Goal: Transaction & Acquisition: Obtain resource

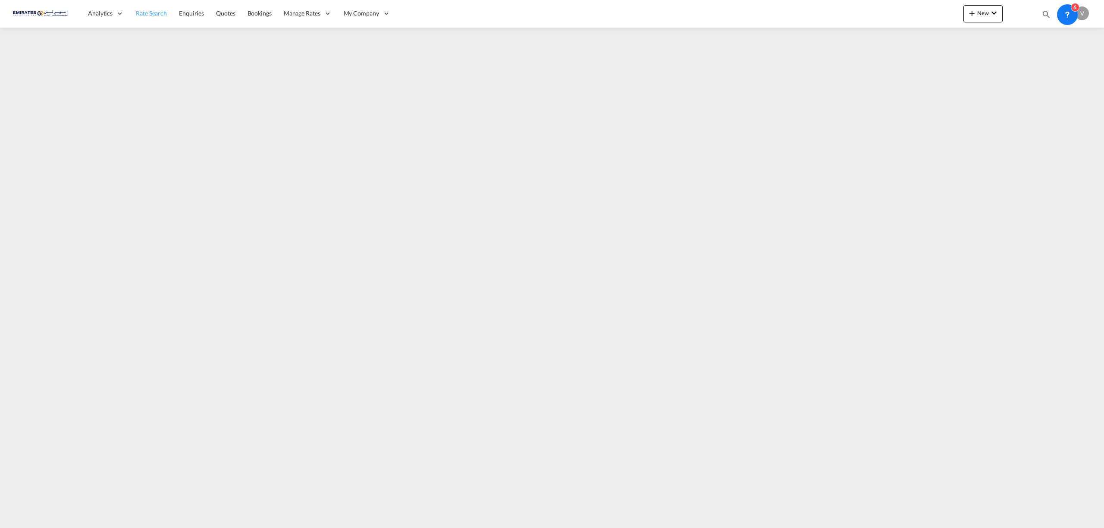
click at [141, 14] on span "Rate Search" at bounding box center [151, 12] width 31 height 7
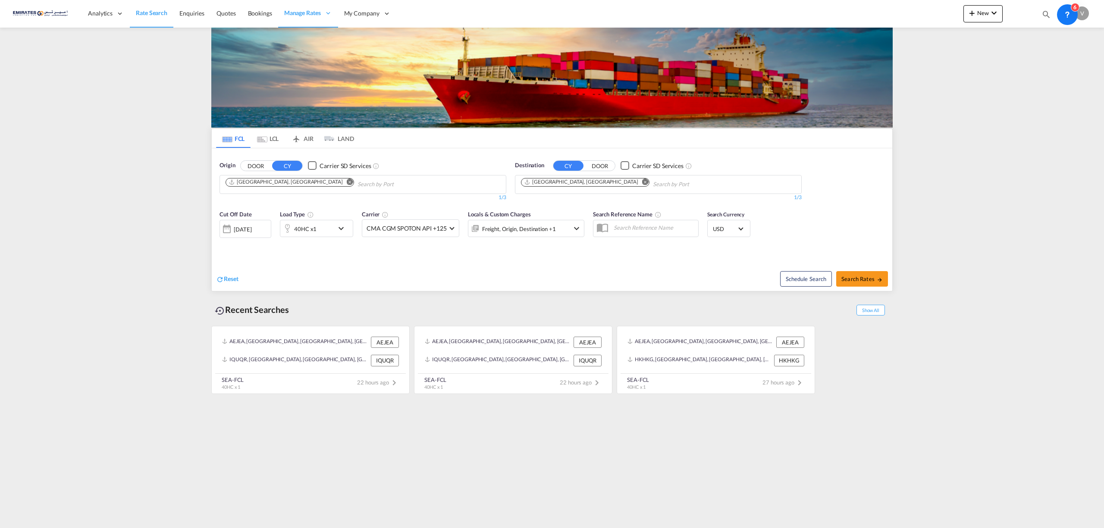
click at [642, 185] on md-icon "Remove" at bounding box center [645, 182] width 6 height 6
type input "[GEOGRAPHIC_DATA]"
click at [555, 211] on div "Luanda [GEOGRAPHIC_DATA] [PERSON_NAME]" at bounding box center [588, 205] width 164 height 26
click at [856, 279] on span "Search Rates" at bounding box center [861, 279] width 41 height 7
type input "AEJEA to [PERSON_NAME] / [DATE]"
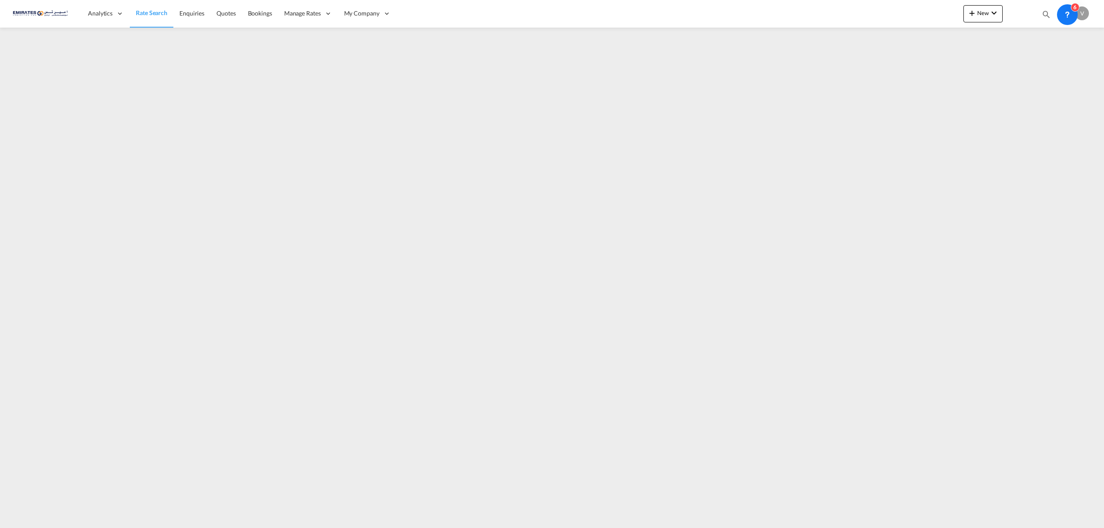
click at [160, 10] on span "Rate Search" at bounding box center [151, 12] width 31 height 7
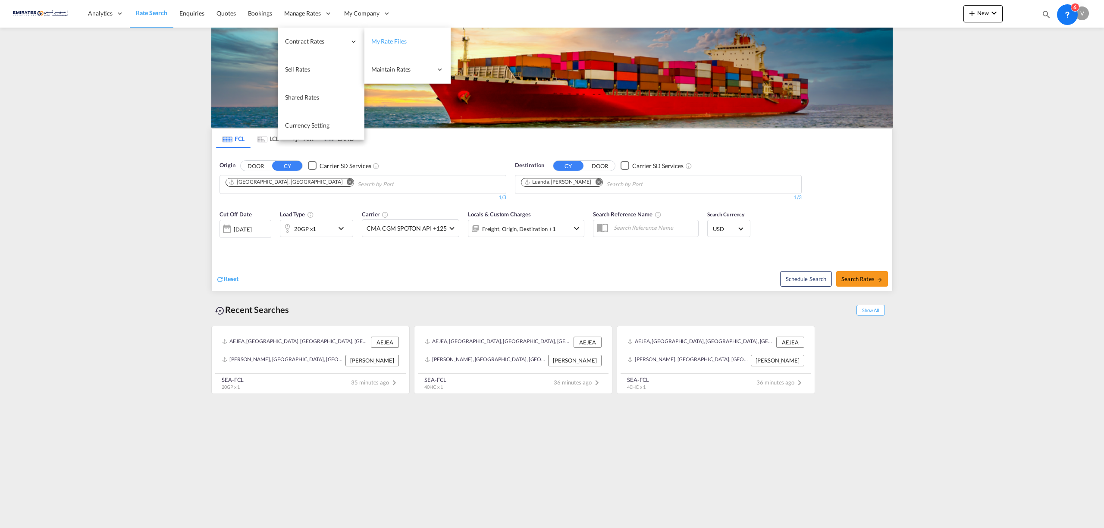
click at [385, 38] on span "My Rate Files" at bounding box center [388, 41] width 35 height 7
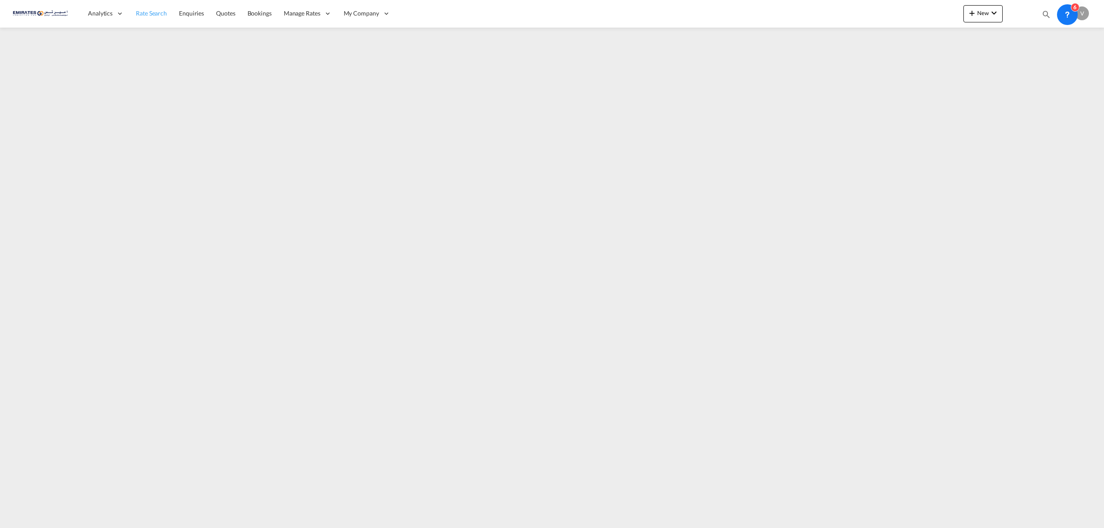
click at [157, 13] on span "Rate Search" at bounding box center [151, 12] width 31 height 7
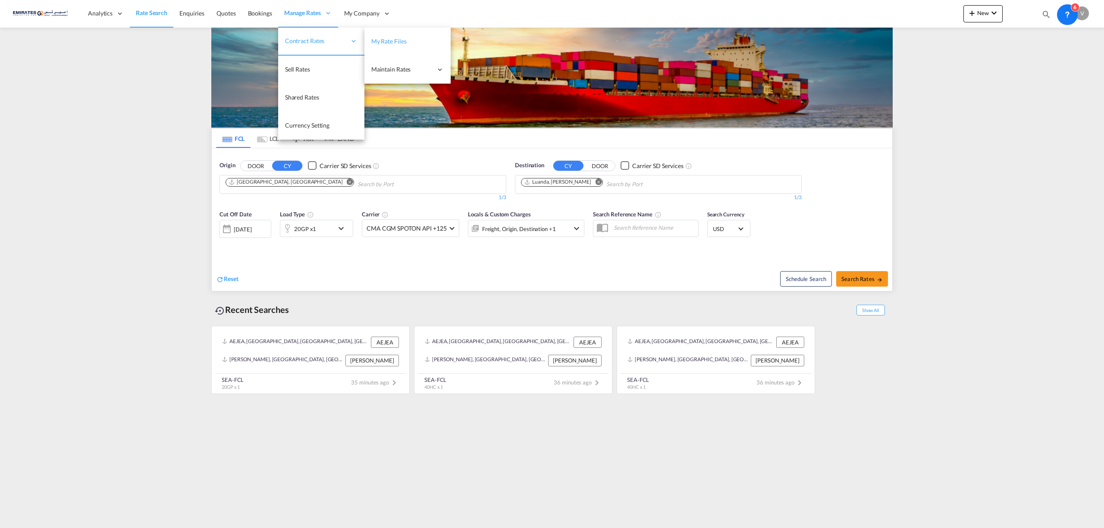
click at [394, 38] on span "My Rate Files" at bounding box center [388, 41] width 35 height 7
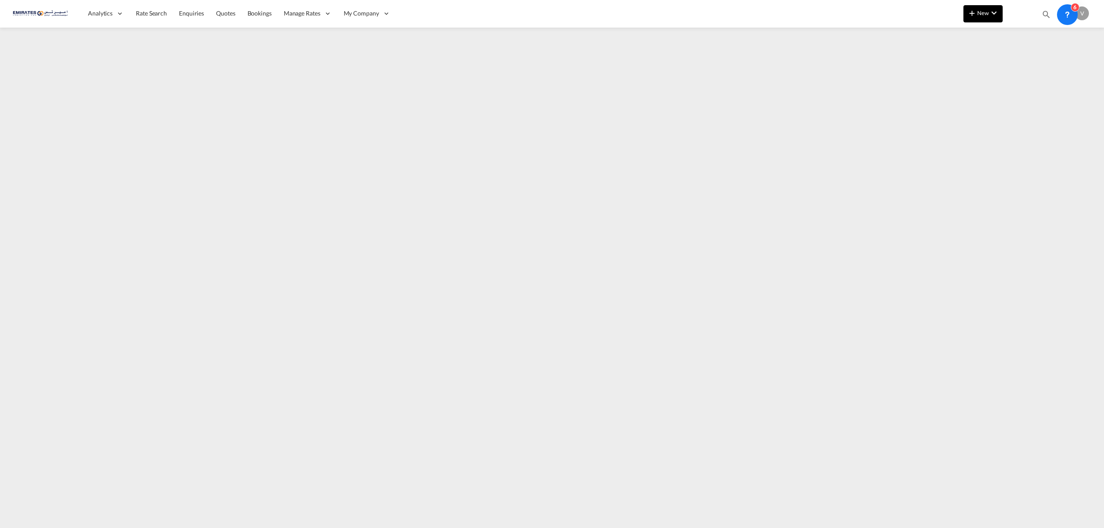
click at [991, 13] on md-icon "icon-chevron-down" at bounding box center [994, 13] width 10 height 10
click at [1039, 35] on div "Ratecard" at bounding box center [1030, 37] width 32 height 22
click at [980, 16] on button "New" at bounding box center [982, 13] width 39 height 17
click at [106, 264] on md-backdrop at bounding box center [552, 264] width 1104 height 528
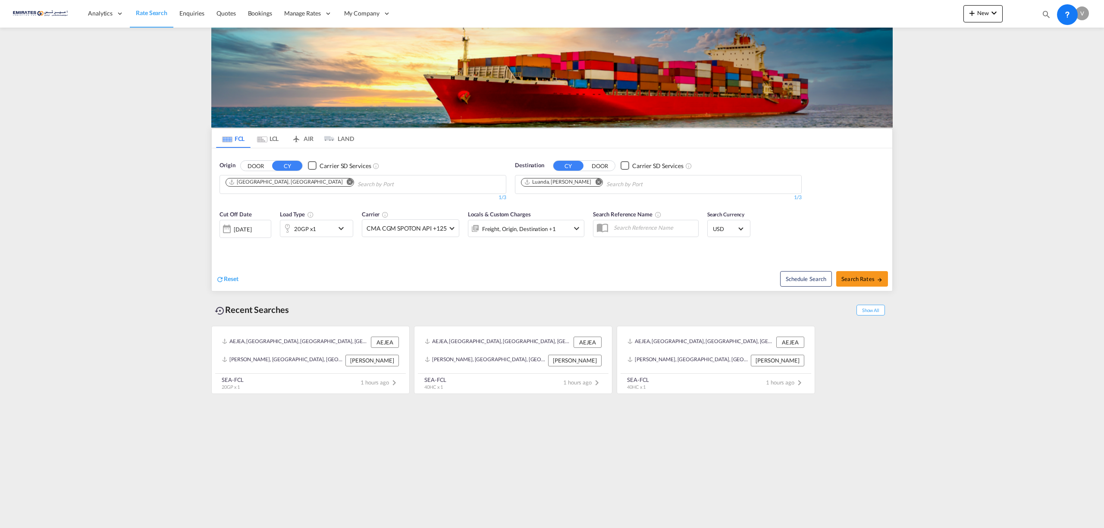
click at [595, 184] on md-icon "Remove" at bounding box center [598, 182] width 6 height 6
click at [559, 183] on body "Analytics Reports Dashboard Rate Search Enquiries Quotes Bookings" at bounding box center [552, 264] width 1104 height 528
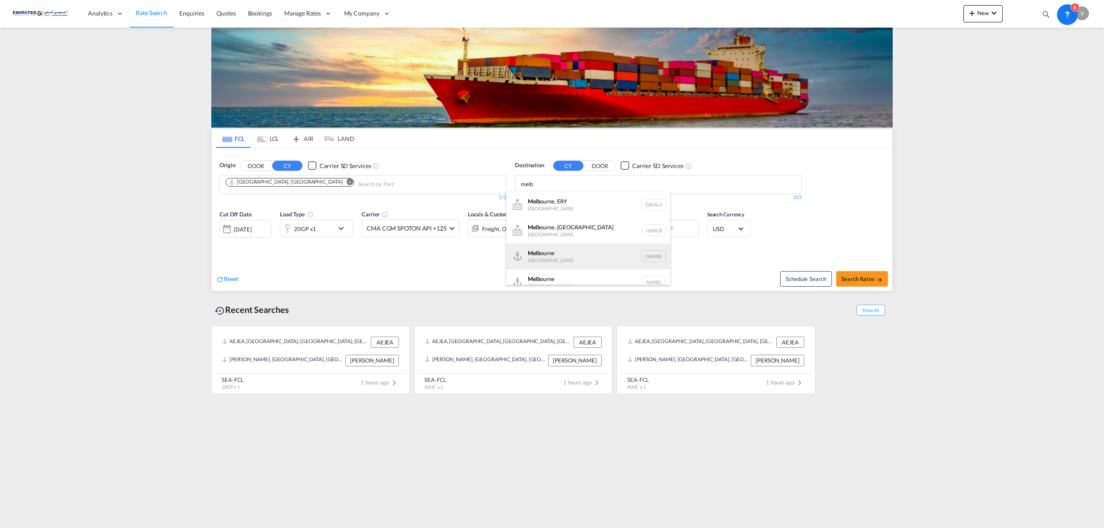
scroll to position [10, 0]
type input "melb"
click at [565, 269] on div "Melb ourne Australia AUMEL" at bounding box center [588, 272] width 164 height 26
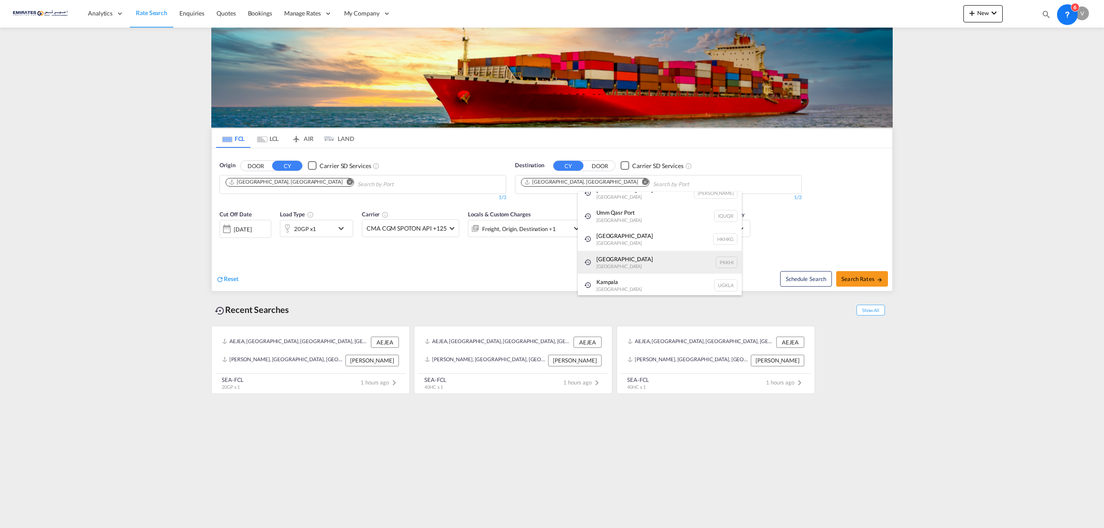
scroll to position [0, 0]
click at [856, 281] on span "Search Rates" at bounding box center [861, 279] width 41 height 7
type input "AEJEA to AUMEL / 29 Aug 2025"
